Goal: Information Seeking & Learning: Learn about a topic

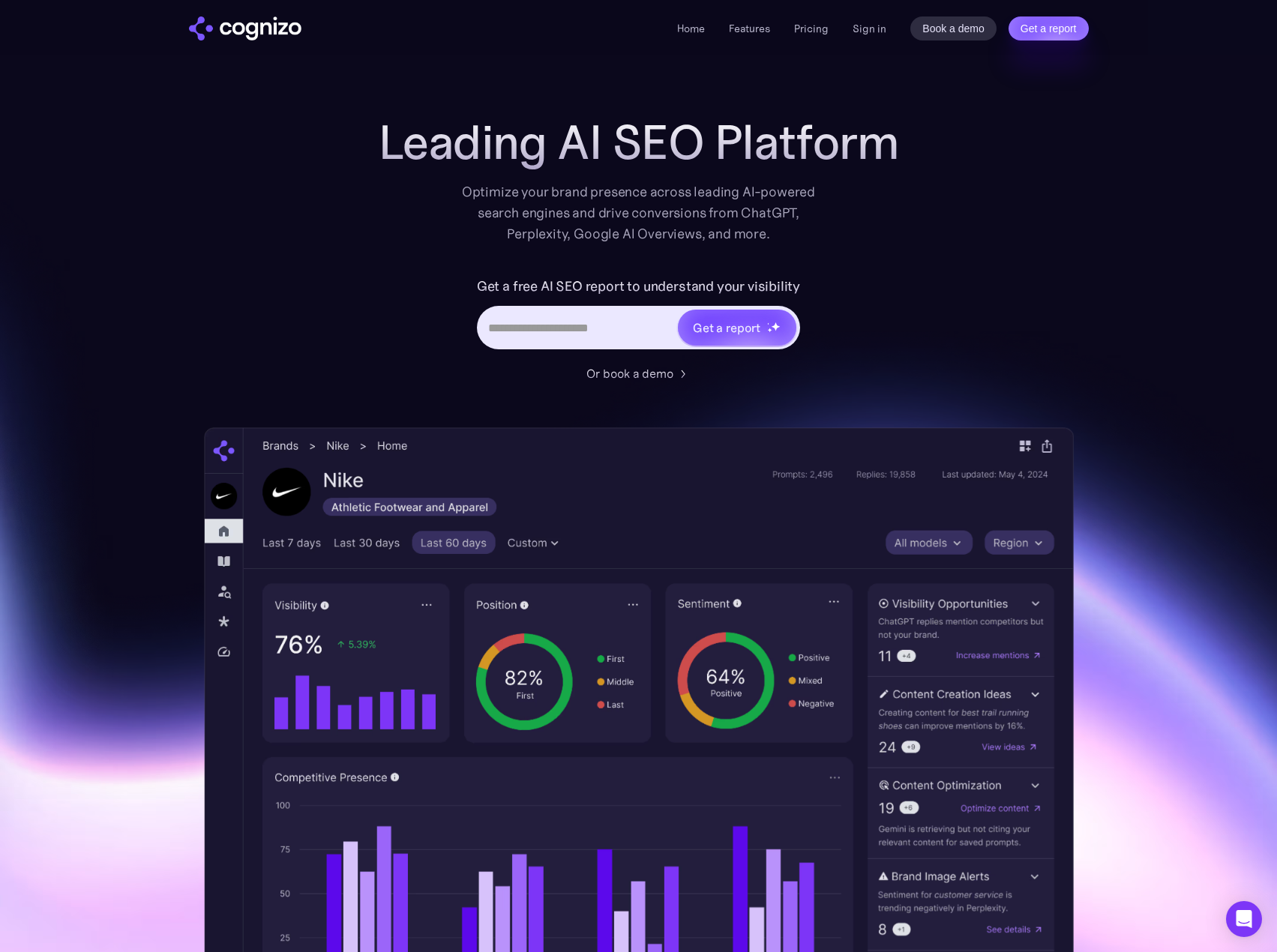
click at [819, 35] on li "Pricing" at bounding box center [811, 28] width 34 height 18
click at [816, 31] on link "Pricing" at bounding box center [811, 28] width 34 height 14
